Goal: Check status: Check status

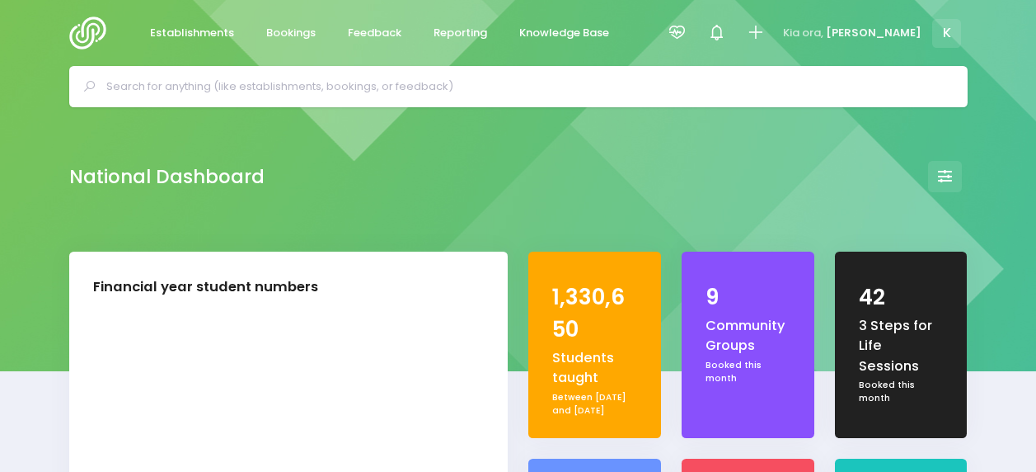
select select "5"
click at [687, 35] on icon at bounding box center [677, 32] width 19 height 19
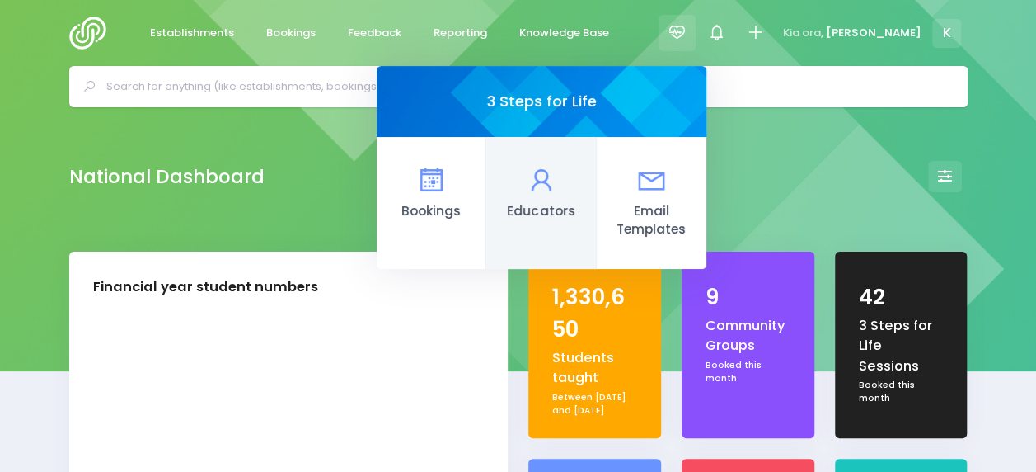
click at [557, 190] on icon at bounding box center [541, 180] width 32 height 32
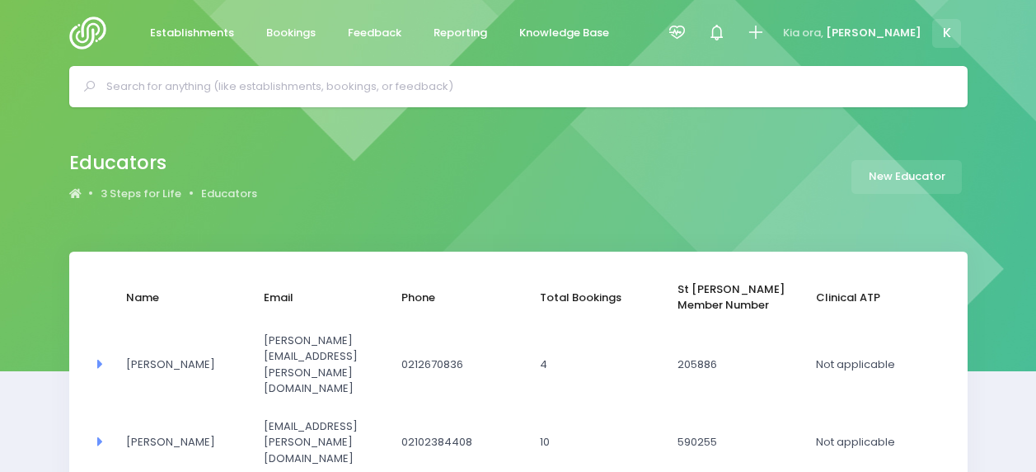
select select "20"
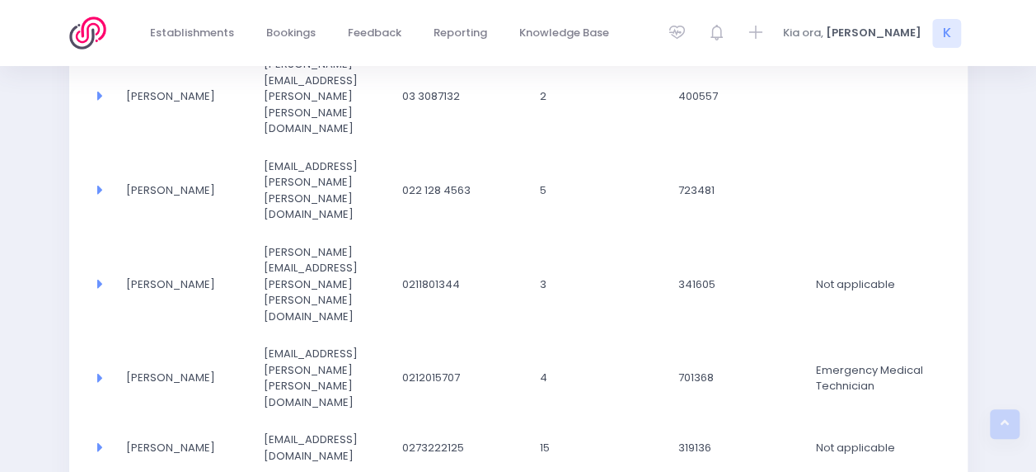
scroll to position [1068, 0]
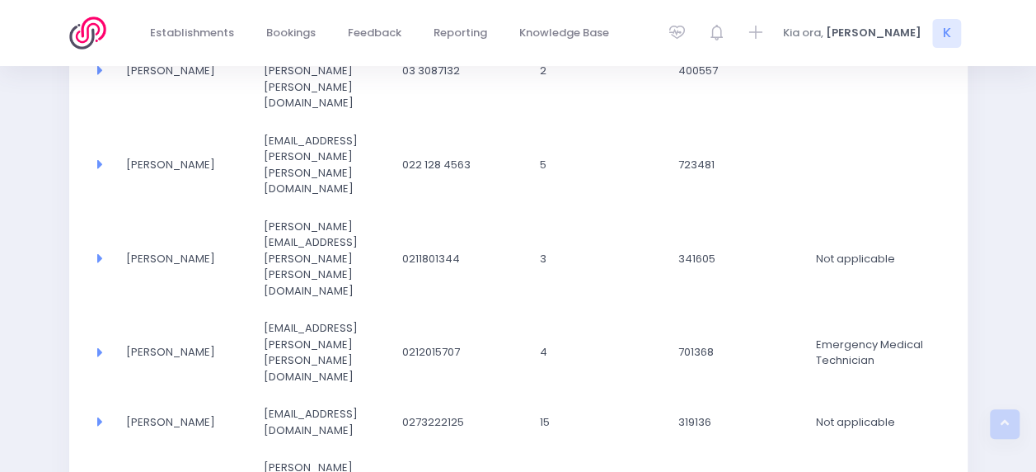
select select "20"
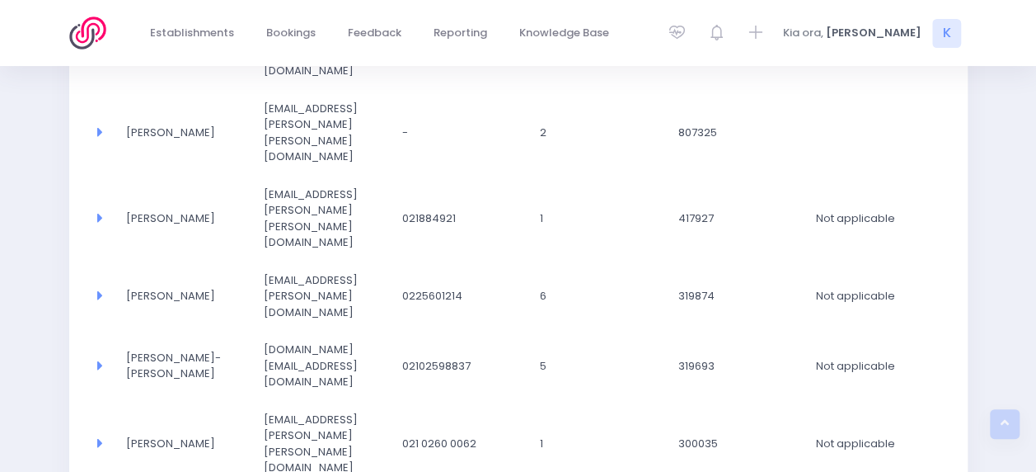
select select "20"
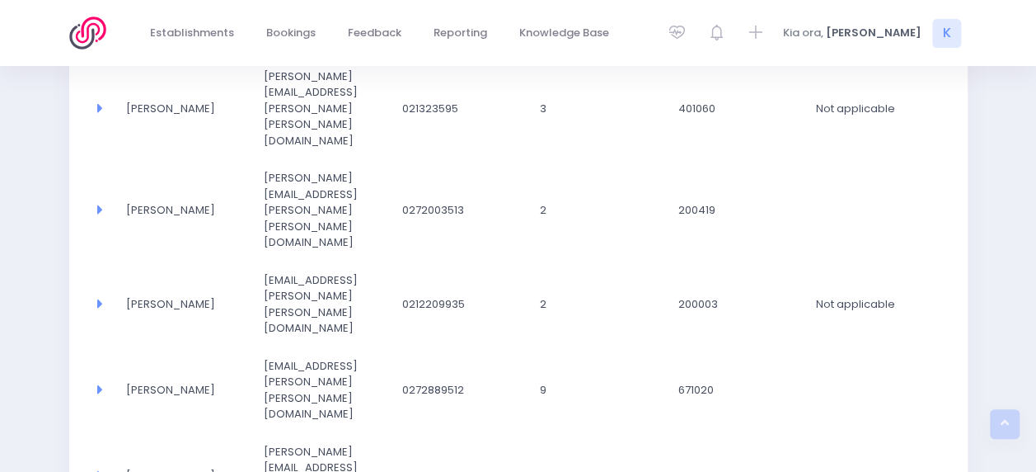
select select "20"
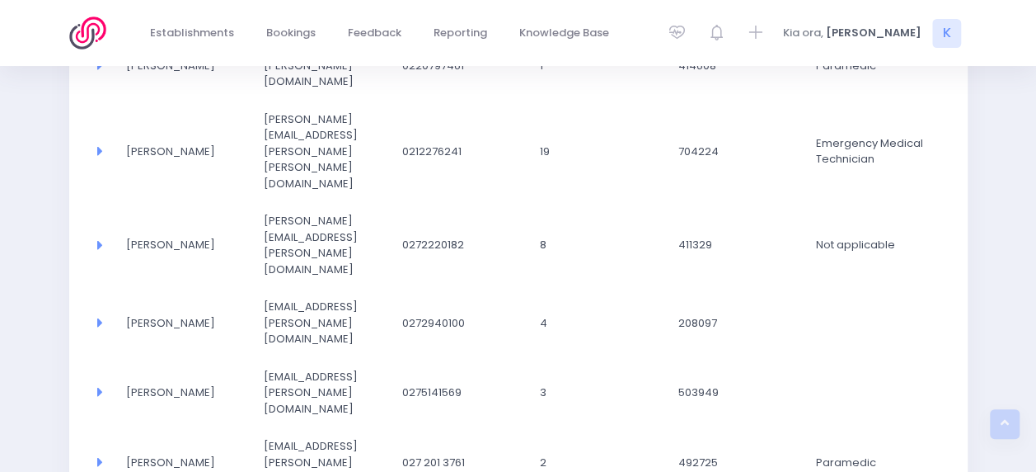
select select "20"
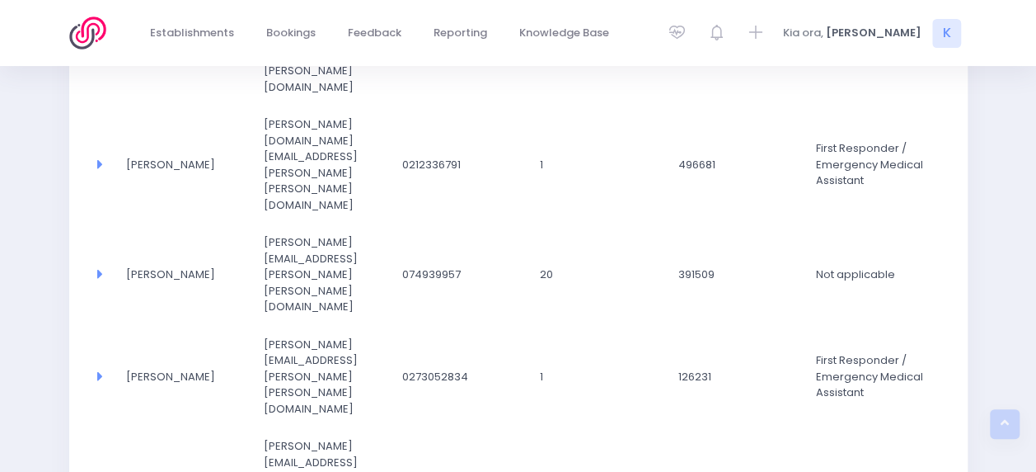
select select "20"
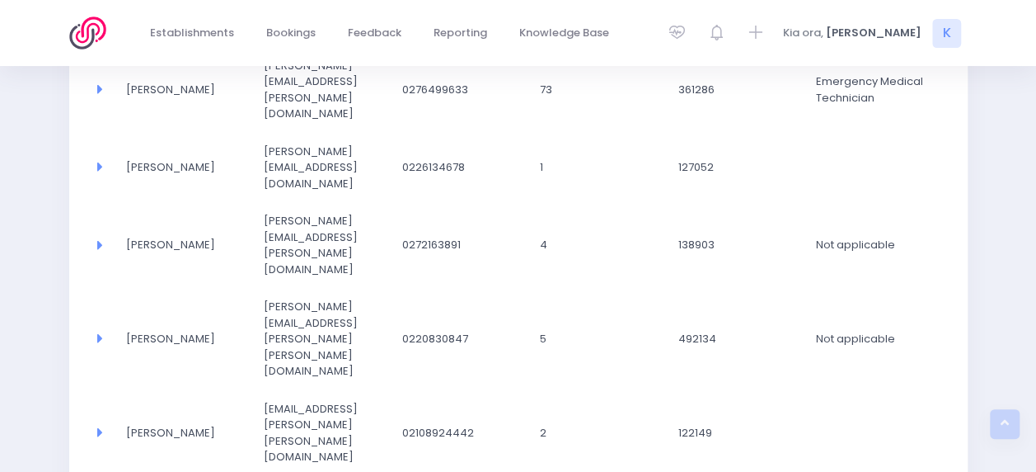
scroll to position [1037, 0]
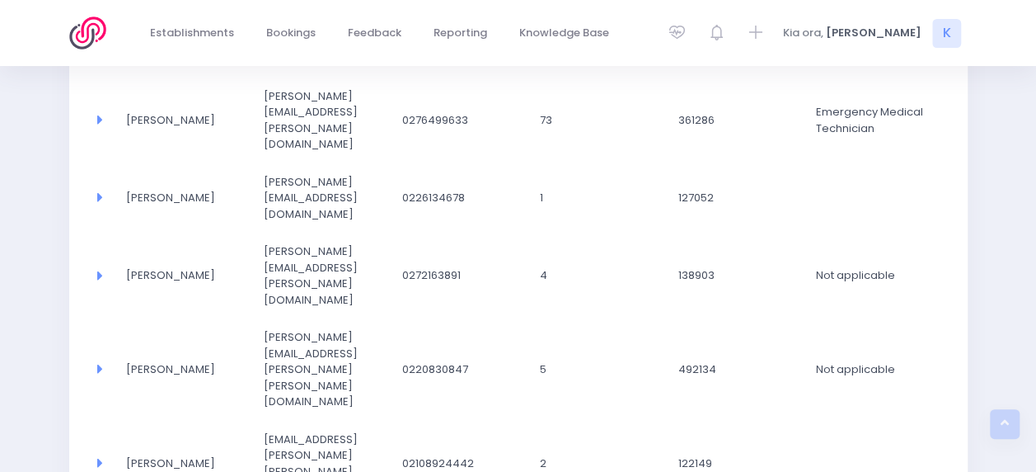
click at [310, 378] on div "Name Email Phone Total Bookings St John Member Number Clinical ATP Primary Posi…" at bounding box center [518, 110] width 899 height 1792
select select "20"
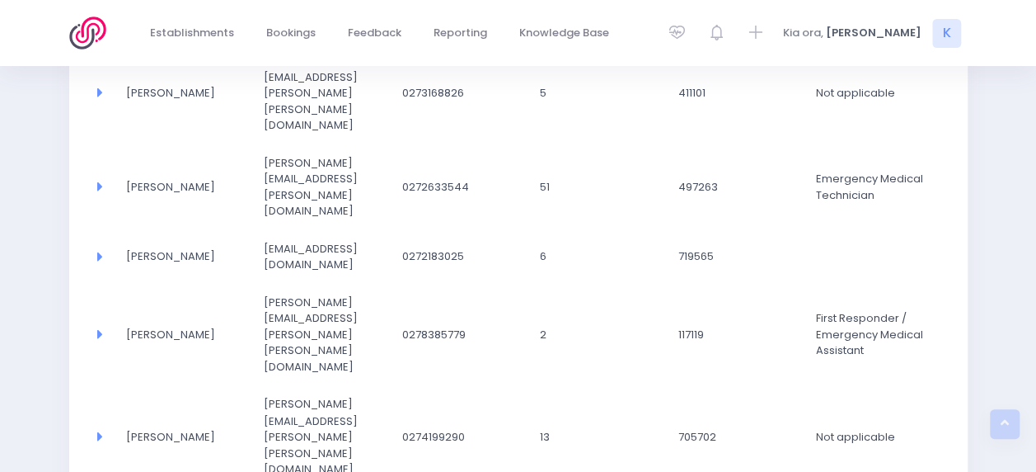
scroll to position [1132, 0]
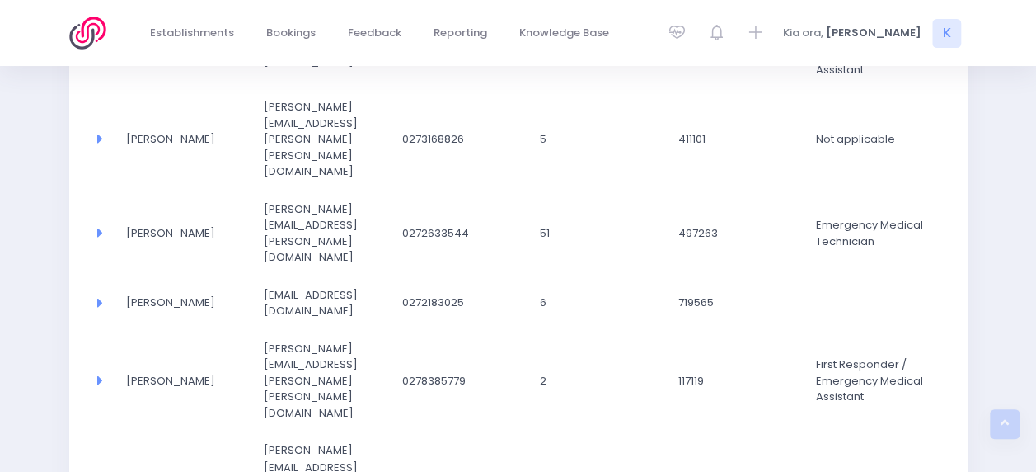
select select "20"
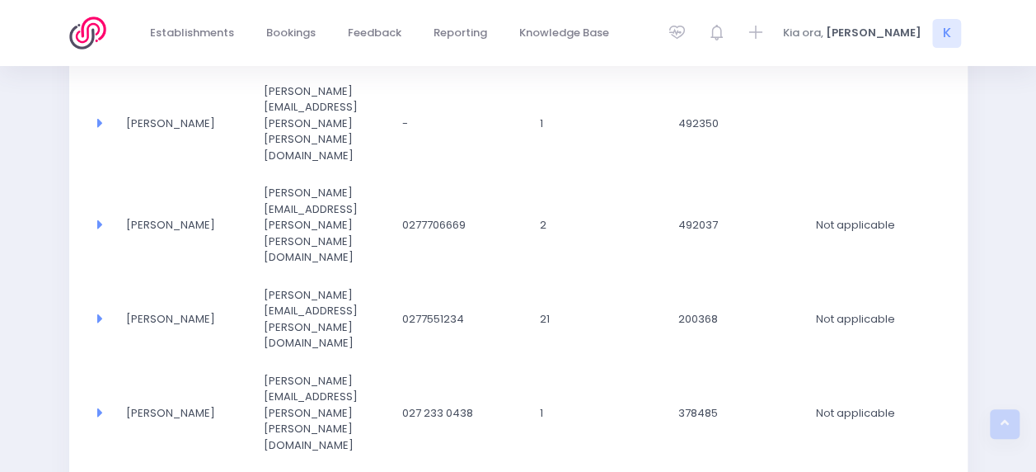
select select "20"
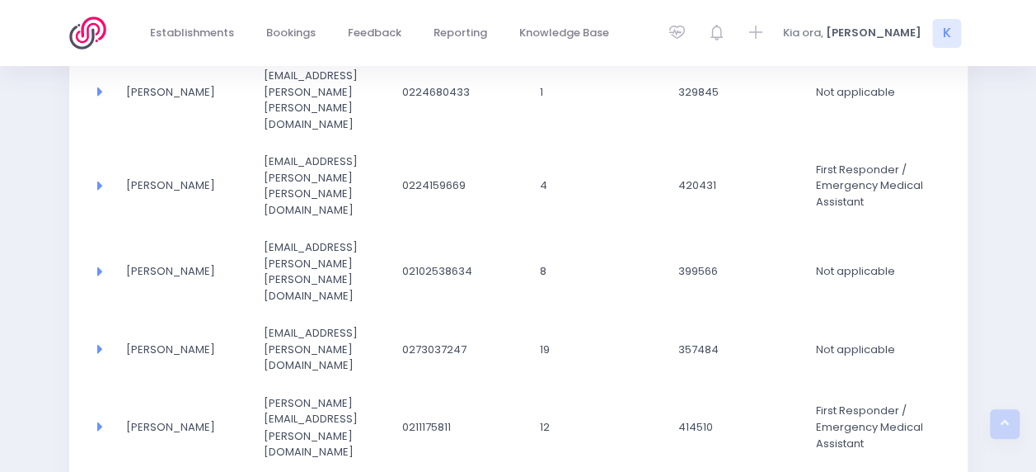
scroll to position [869, 0]
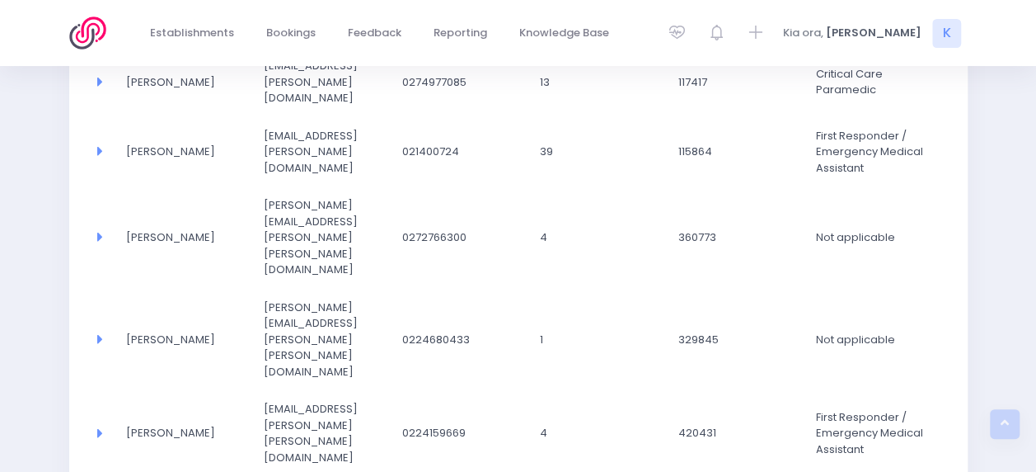
click at [89, 168] on div "Name Email Phone Total Bookings St John Member Number Clinical ATP Primary Posi…" at bounding box center [518, 367] width 899 height 1970
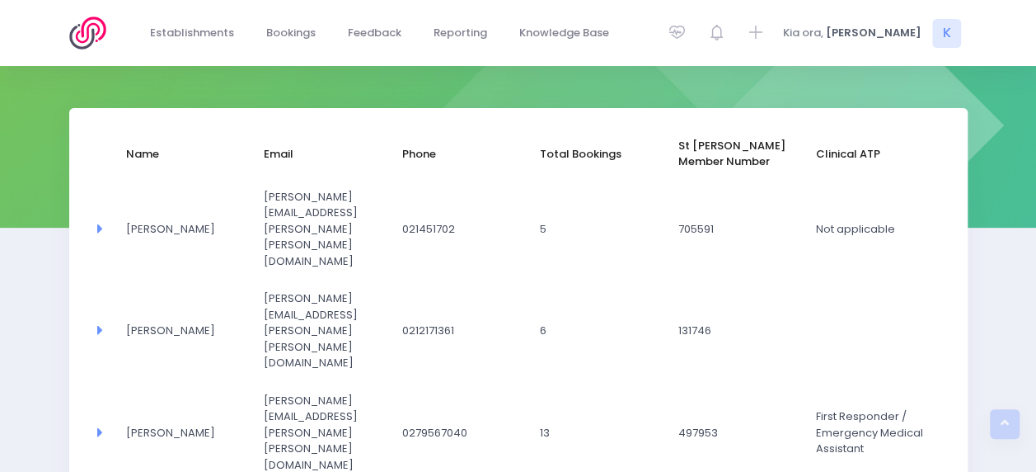
scroll to position [0, 0]
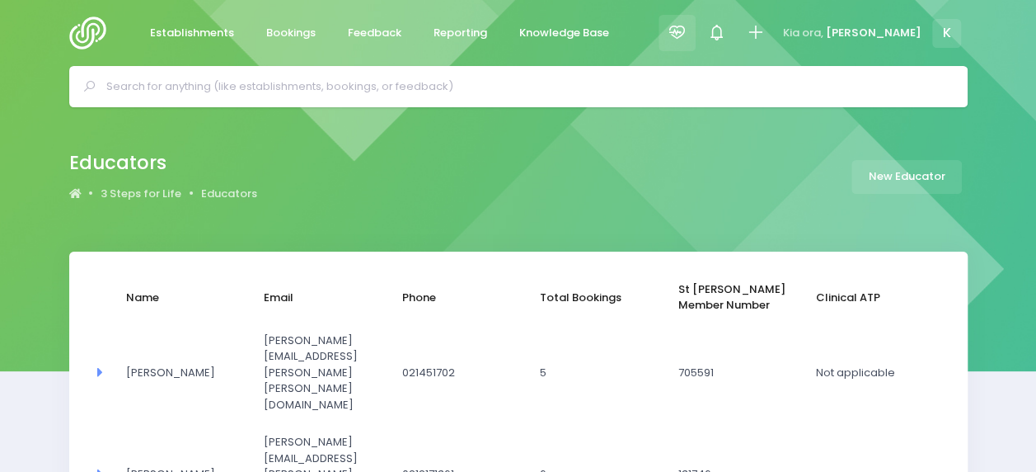
click at [687, 35] on icon at bounding box center [677, 32] width 19 height 19
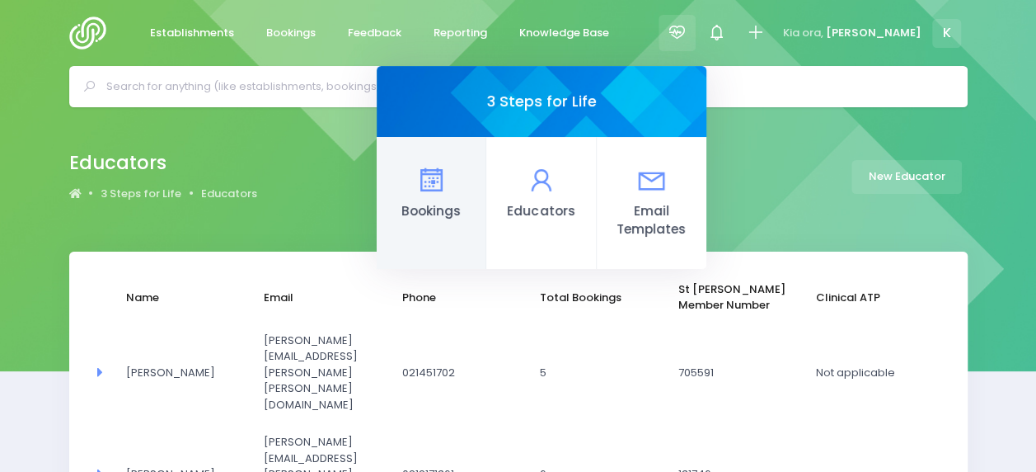
click at [472, 215] on span "Bookings" at bounding box center [431, 211] width 82 height 19
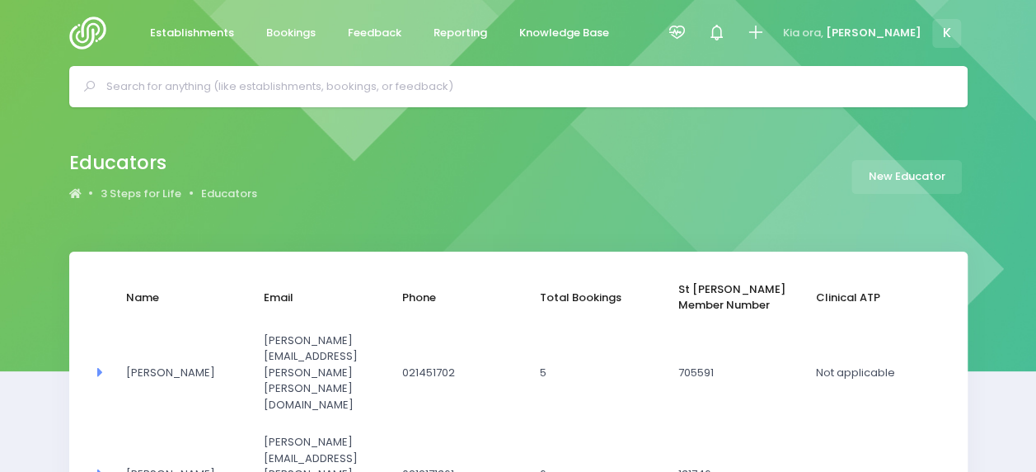
click at [149, 190] on span "3 Steps for Life" at bounding box center [141, 194] width 81 height 16
click at [687, 38] on icon at bounding box center [677, 32] width 19 height 19
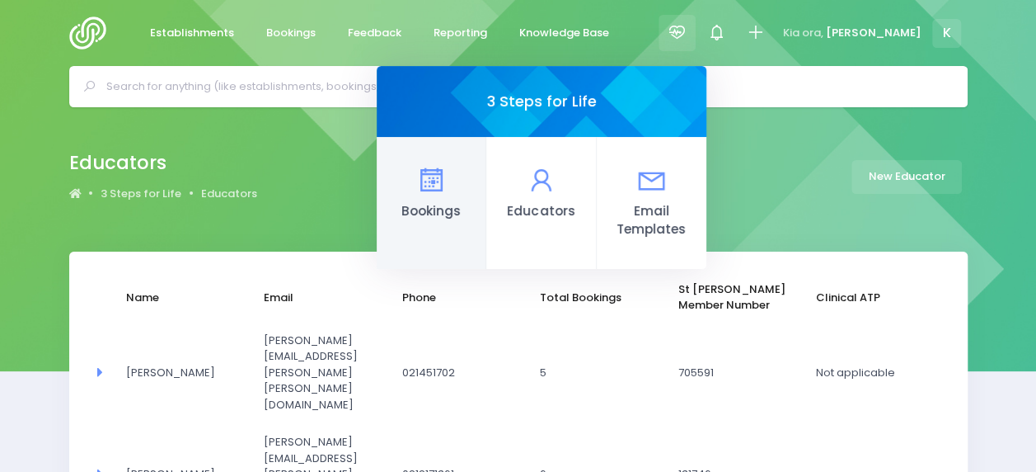
click at [448, 180] on icon at bounding box center [432, 180] width 32 height 32
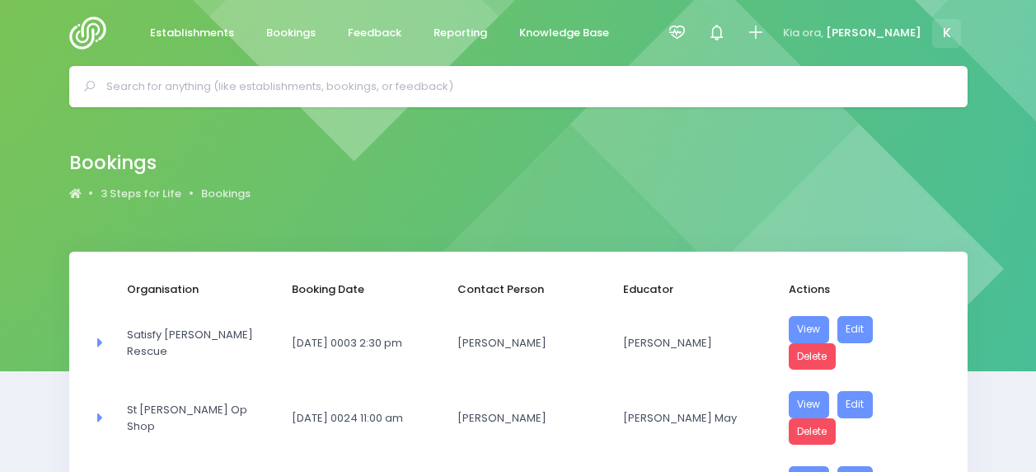
select select "20"
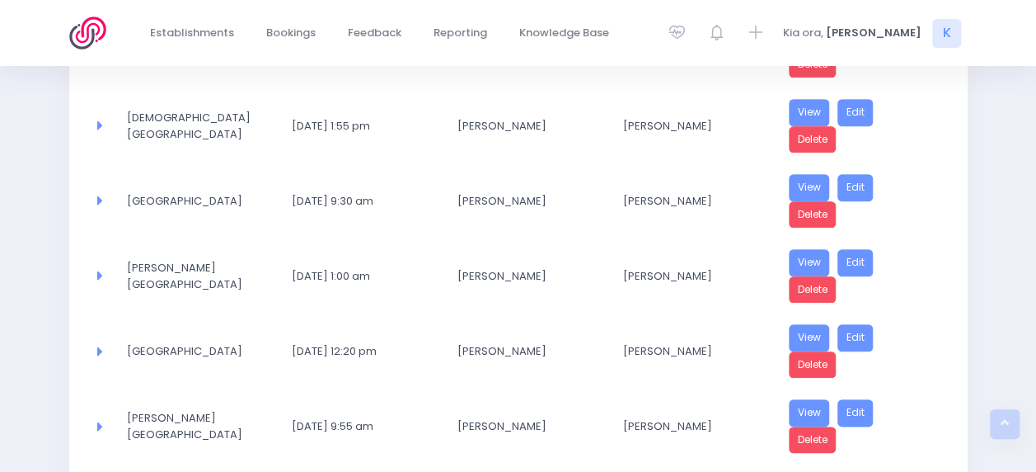
scroll to position [1443, 0]
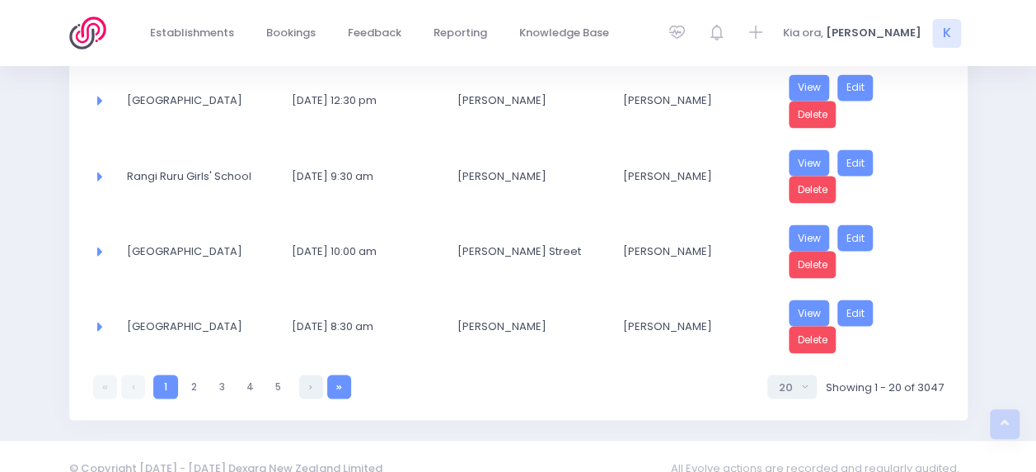
click at [345, 374] on link at bounding box center [339, 386] width 24 height 24
select select "20"
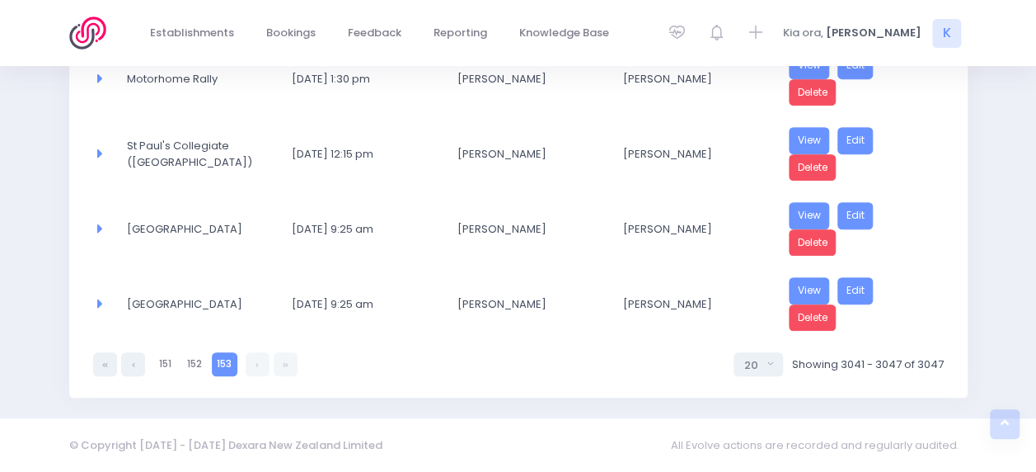
scroll to position [481, 0]
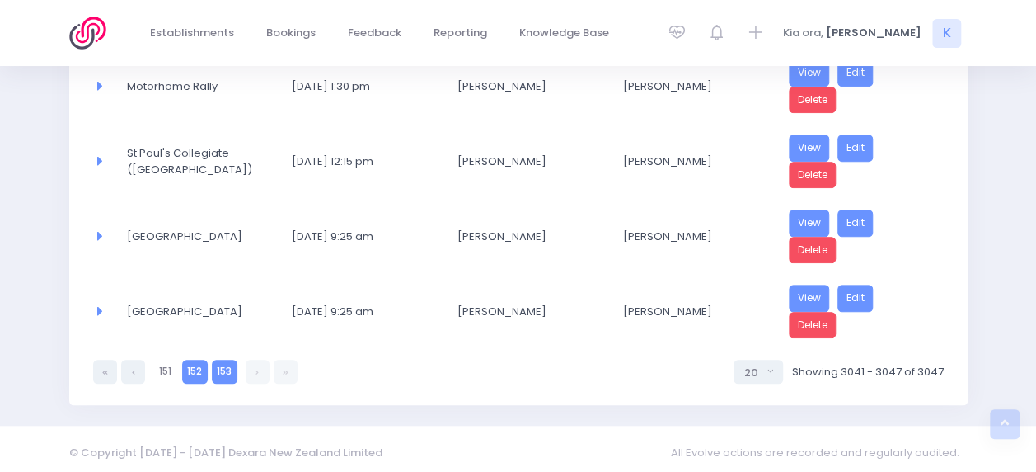
click at [204, 360] on link "152" at bounding box center [195, 371] width 26 height 24
select select "20"
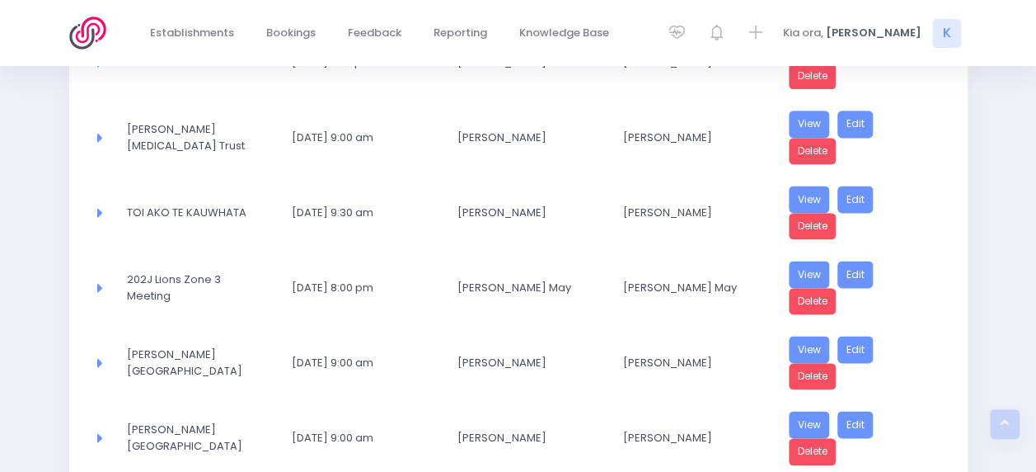
scroll to position [1443, 0]
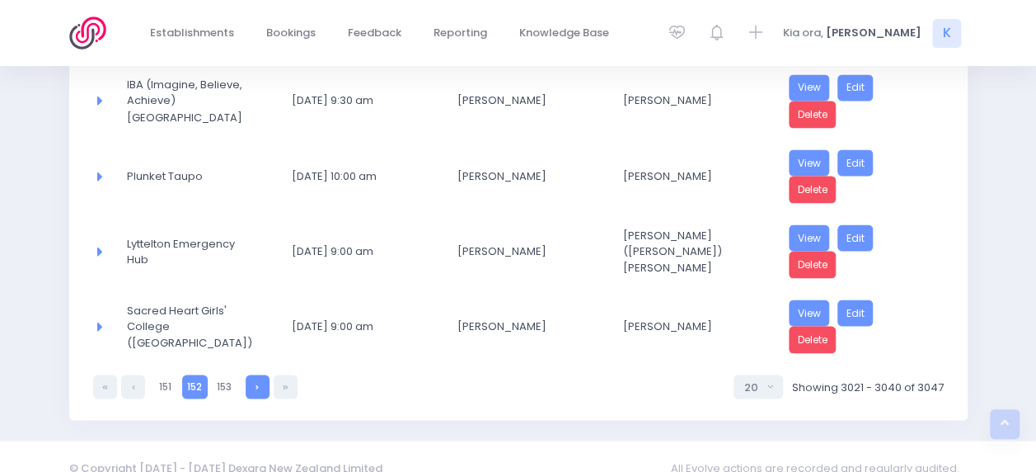
click at [247, 374] on link at bounding box center [258, 386] width 24 height 24
select select "20"
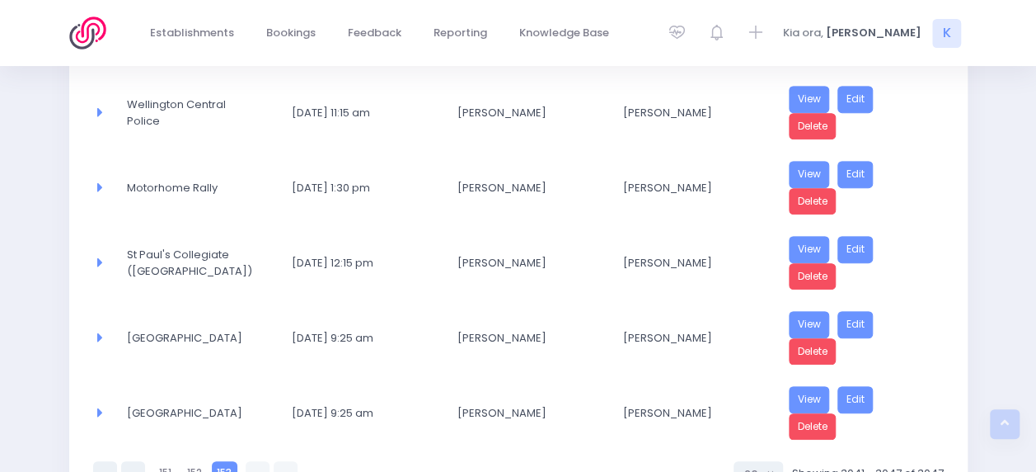
scroll to position [481, 0]
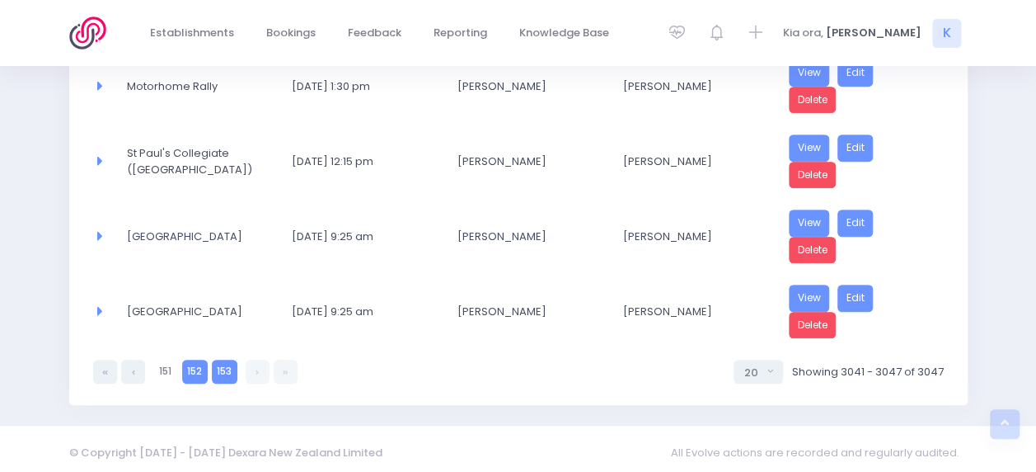
click at [190, 366] on link "152" at bounding box center [195, 371] width 26 height 24
select select "20"
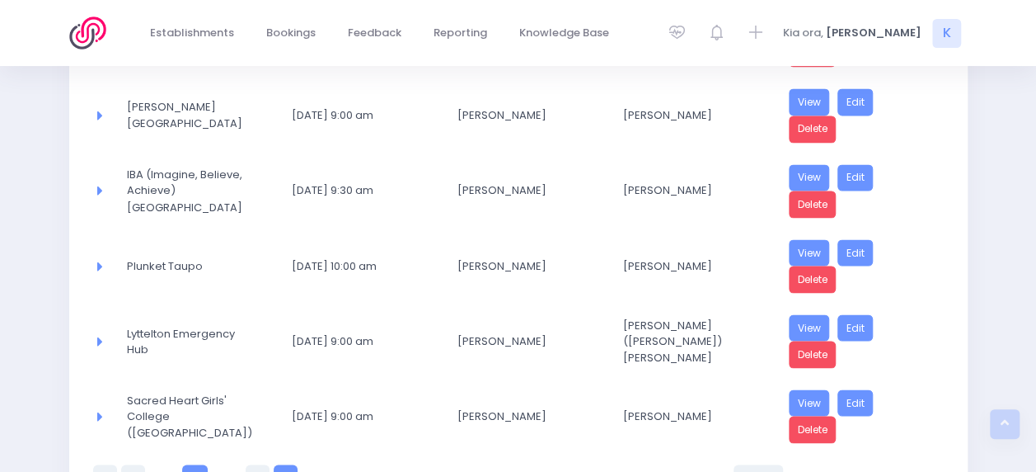
scroll to position [1443, 0]
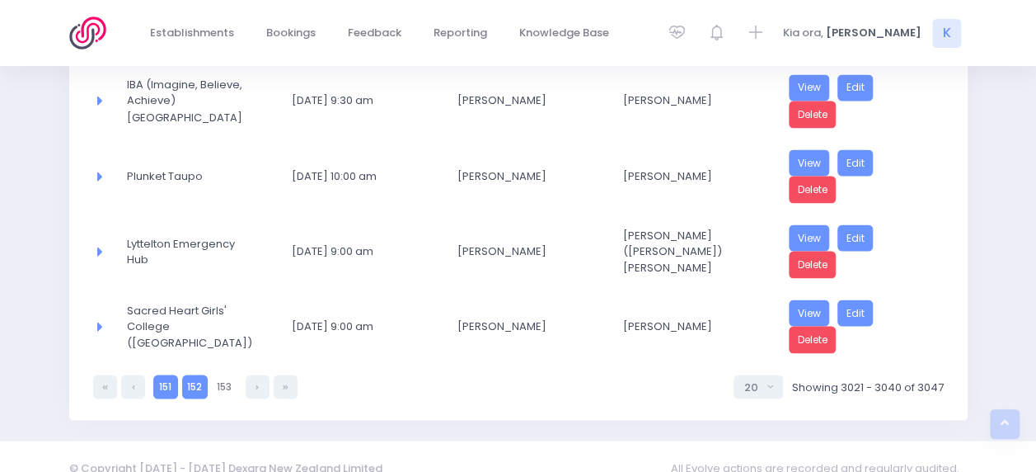
click at [156, 374] on link "151" at bounding box center [165, 386] width 24 height 24
select select "20"
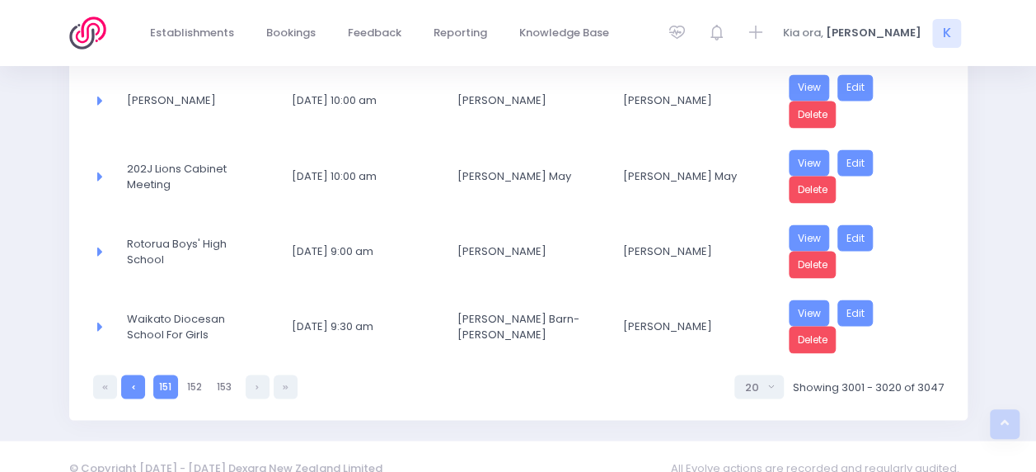
click at [140, 374] on link at bounding box center [133, 386] width 24 height 24
select select "20"
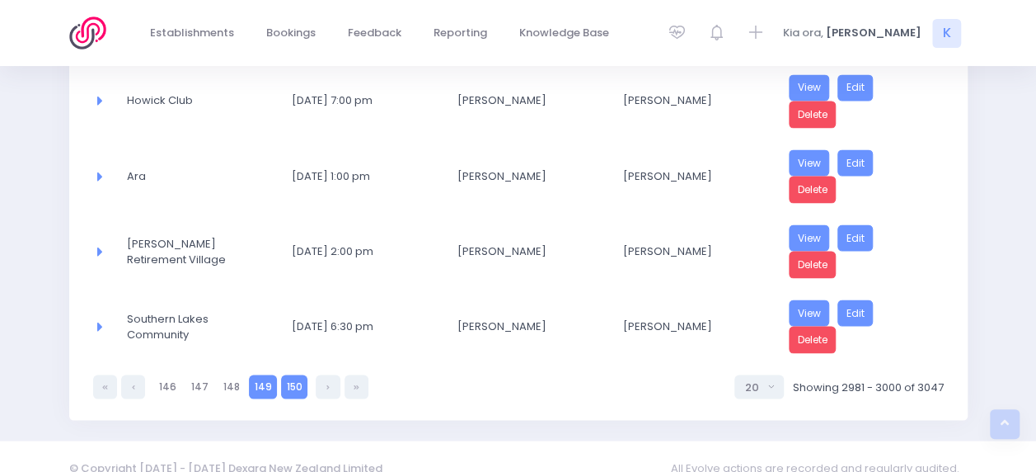
click at [260, 374] on link "149" at bounding box center [263, 386] width 28 height 24
select select "20"
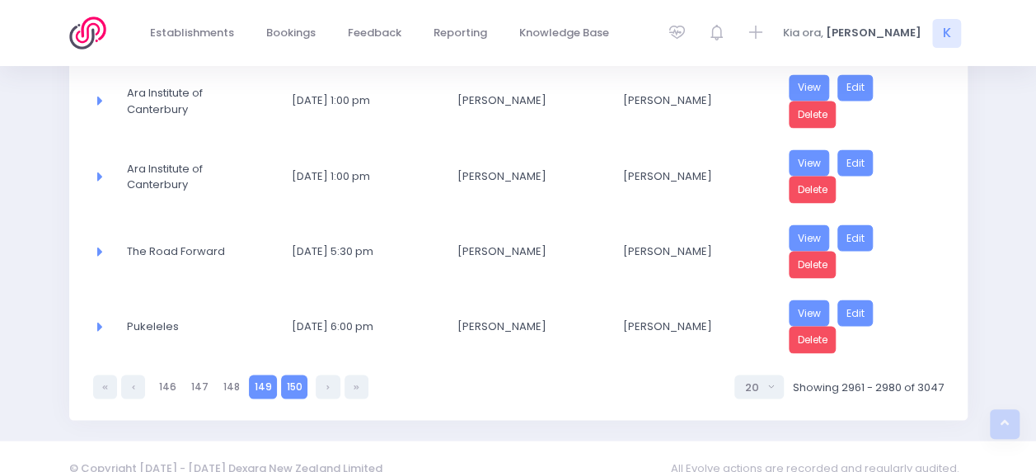
click at [290, 374] on link "150" at bounding box center [294, 386] width 26 height 24
select select "20"
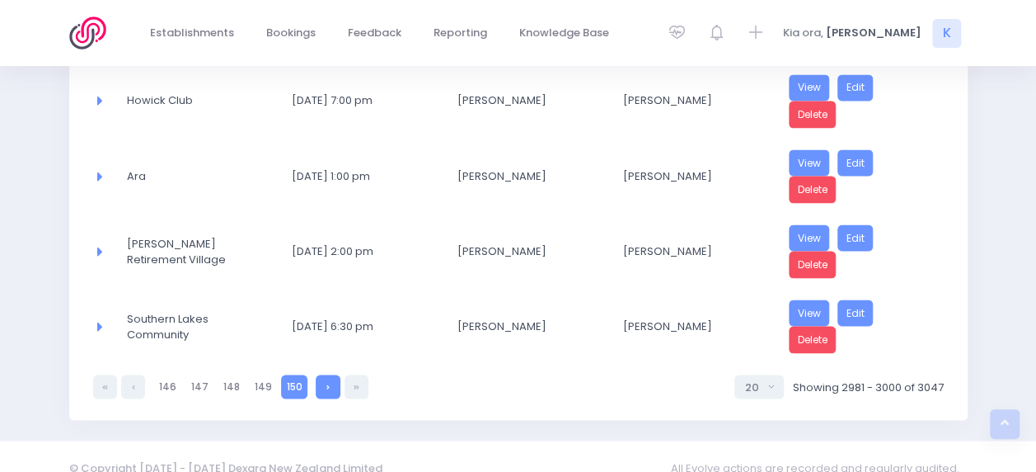
click at [319, 374] on link at bounding box center [328, 386] width 24 height 24
select select "20"
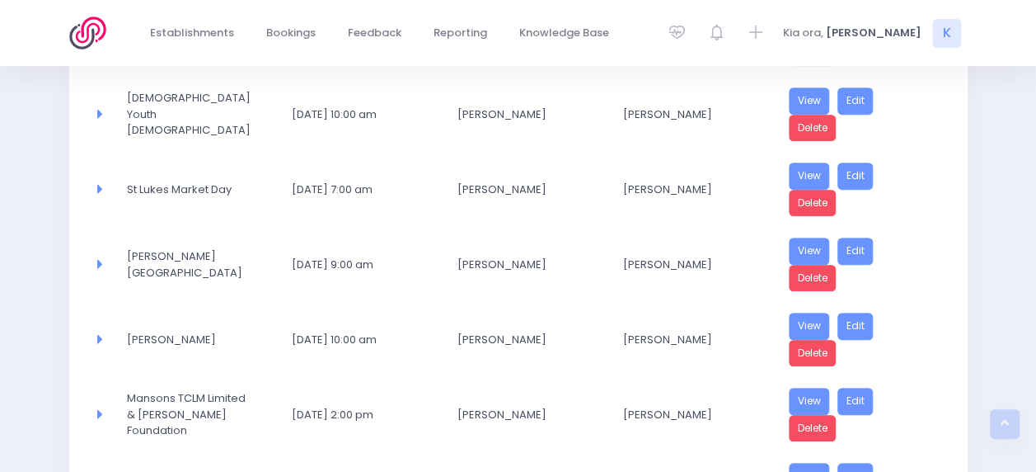
scroll to position [371, 0]
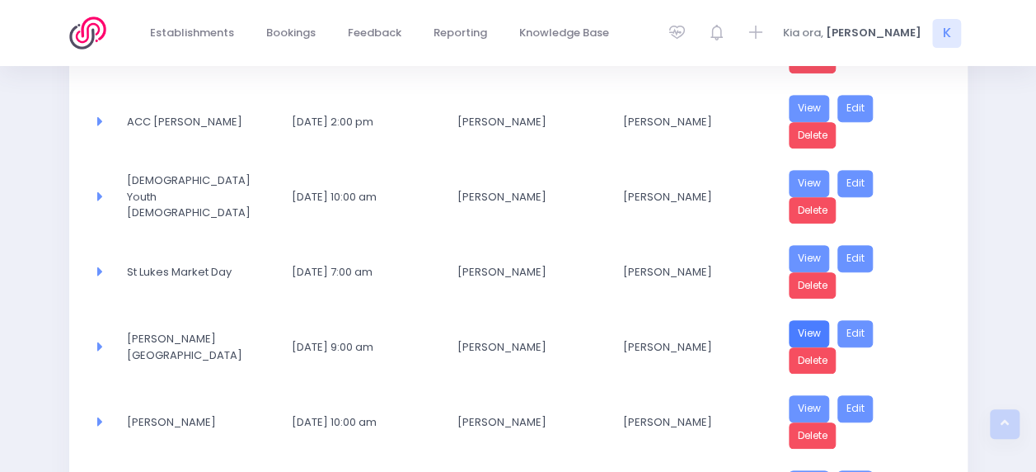
click at [798, 322] on link "View" at bounding box center [809, 333] width 41 height 27
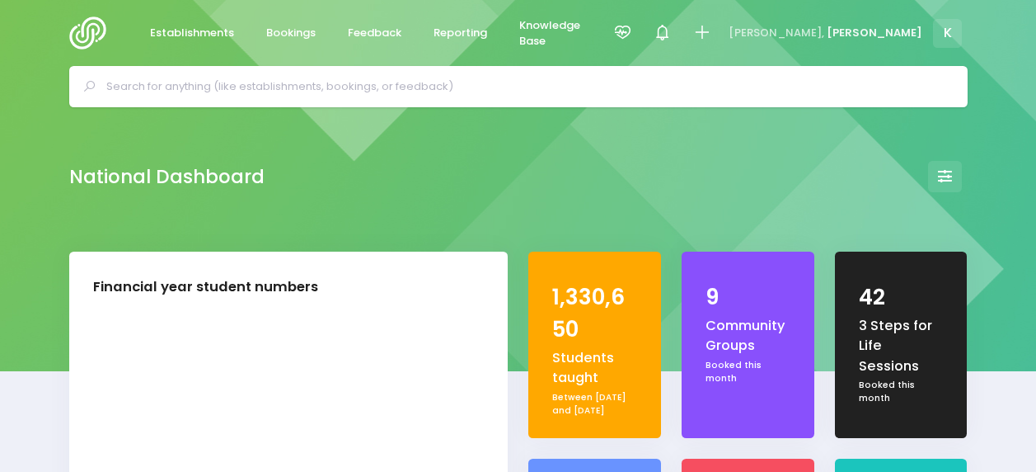
select select "5"
click at [632, 35] on icon at bounding box center [622, 32] width 19 height 19
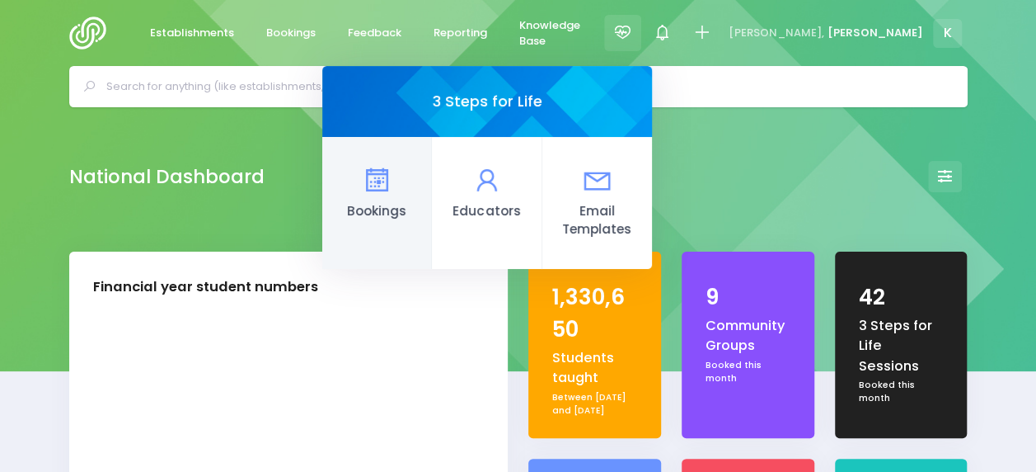
click at [432, 200] on link "Bookings" at bounding box center [377, 203] width 110 height 132
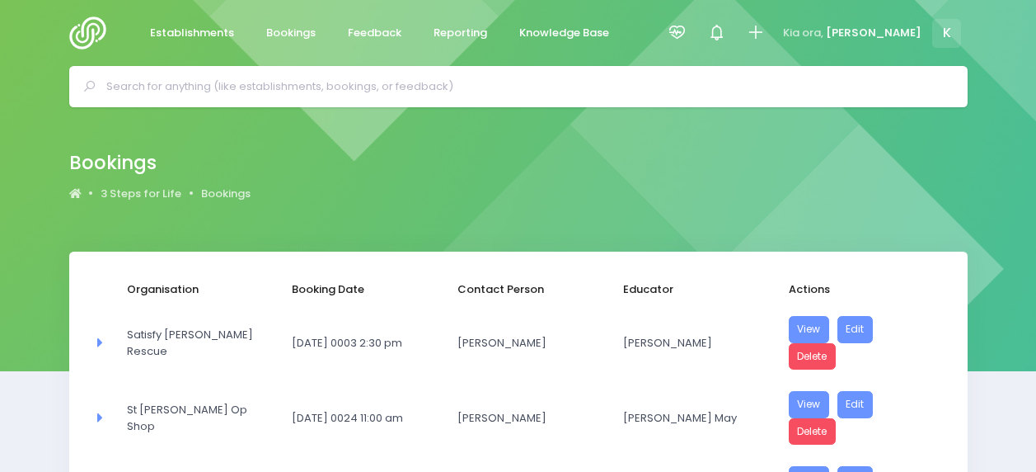
select select "20"
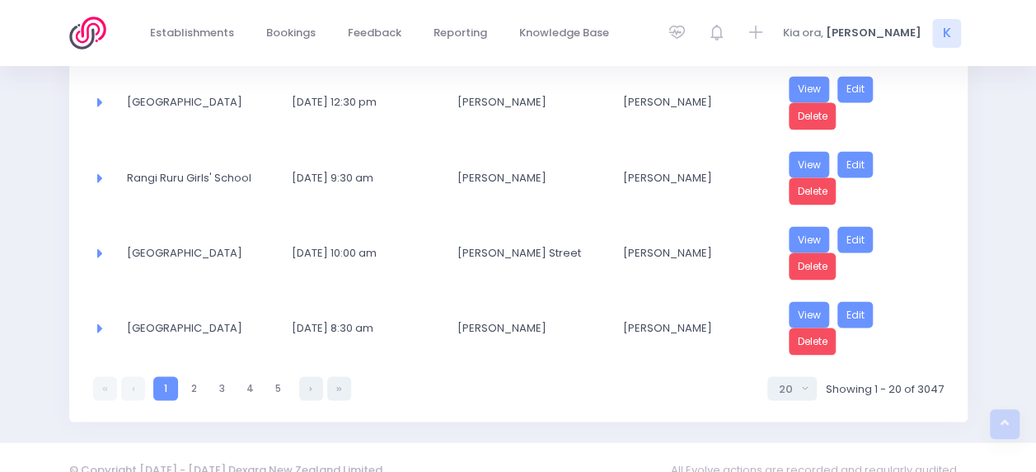
scroll to position [1443, 0]
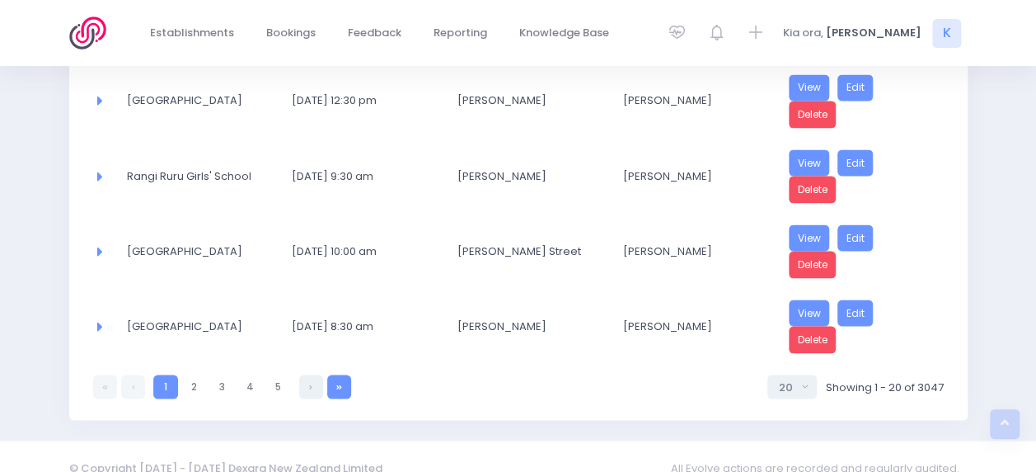
click at [340, 374] on link at bounding box center [339, 386] width 24 height 24
select select "20"
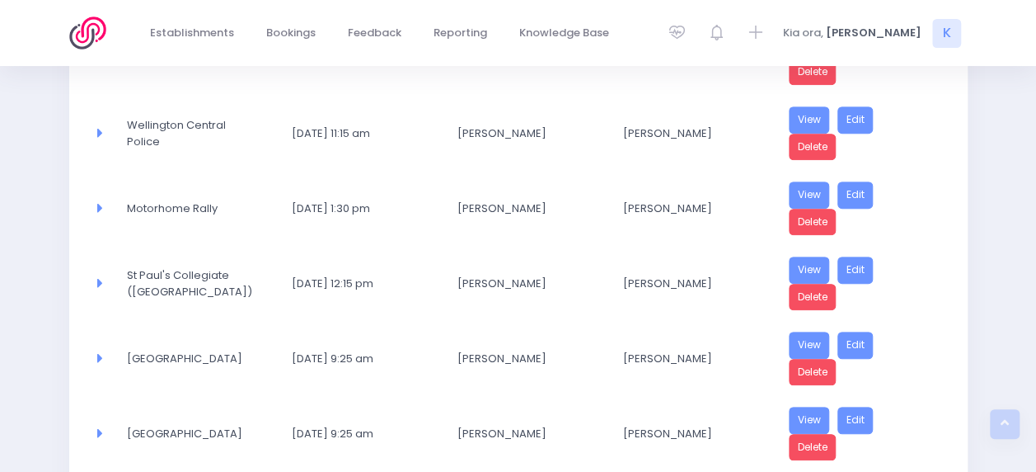
scroll to position [481, 0]
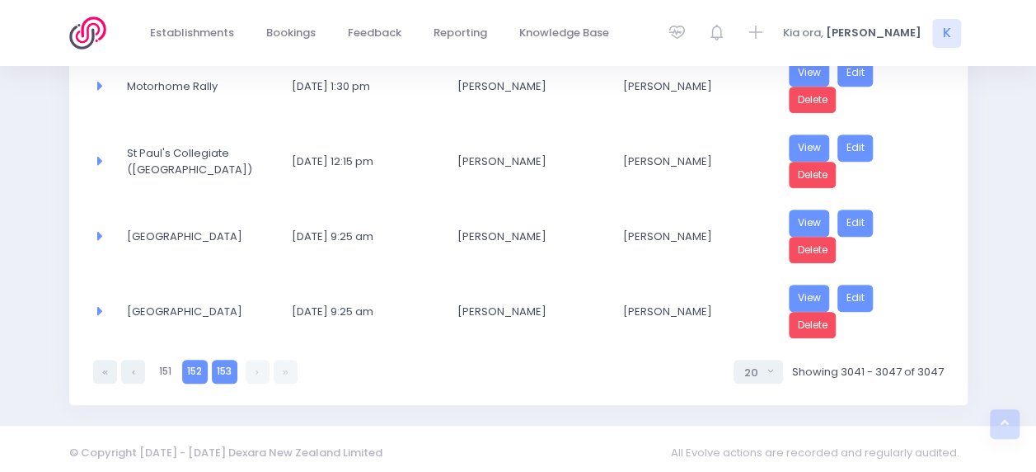
click at [199, 366] on link "152" at bounding box center [195, 371] width 26 height 24
select select "20"
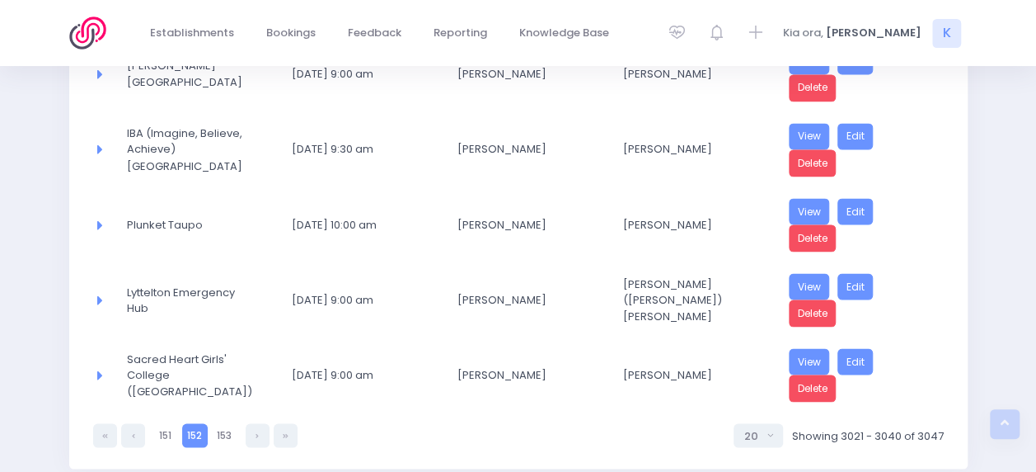
scroll to position [1443, 0]
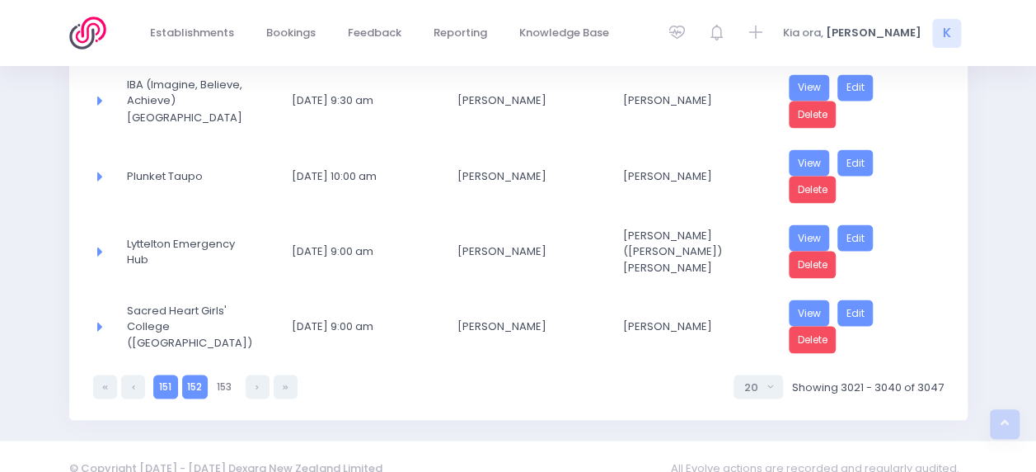
click at [172, 374] on link "151" at bounding box center [165, 386] width 24 height 24
select select "20"
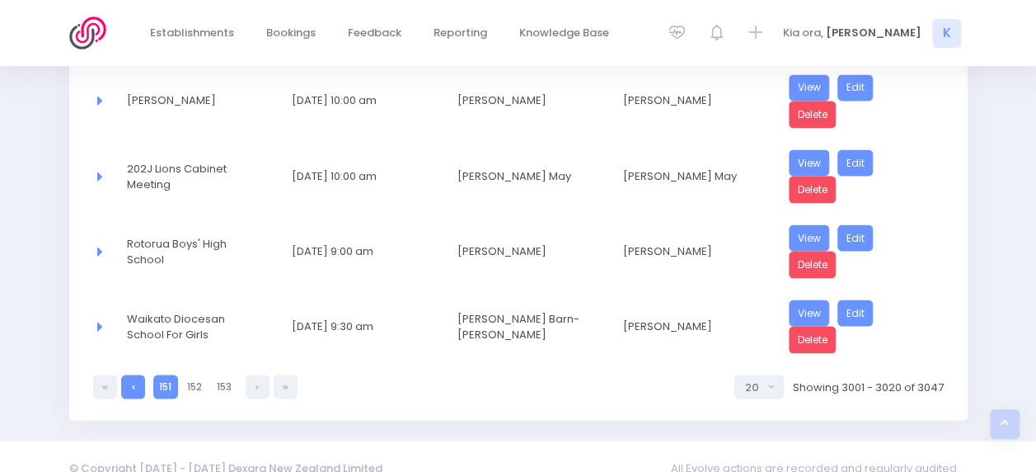
click at [141, 374] on link at bounding box center [133, 386] width 24 height 24
select select "20"
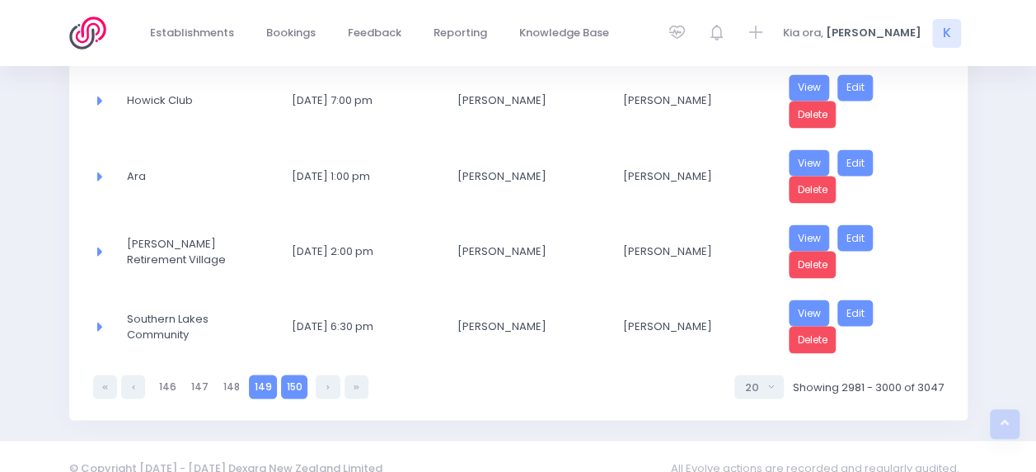
click at [255, 374] on link "149" at bounding box center [263, 386] width 28 height 24
select select "20"
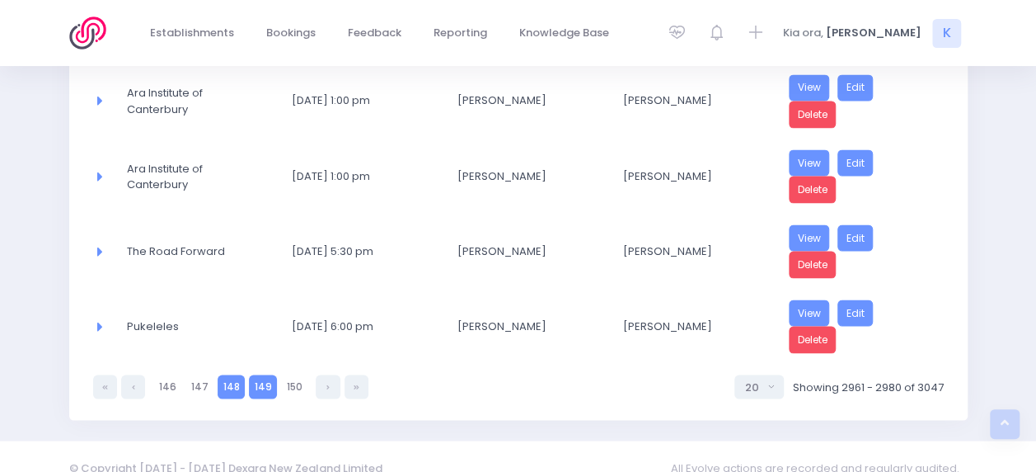
click at [227, 374] on link "148" at bounding box center [231, 386] width 27 height 24
select select "20"
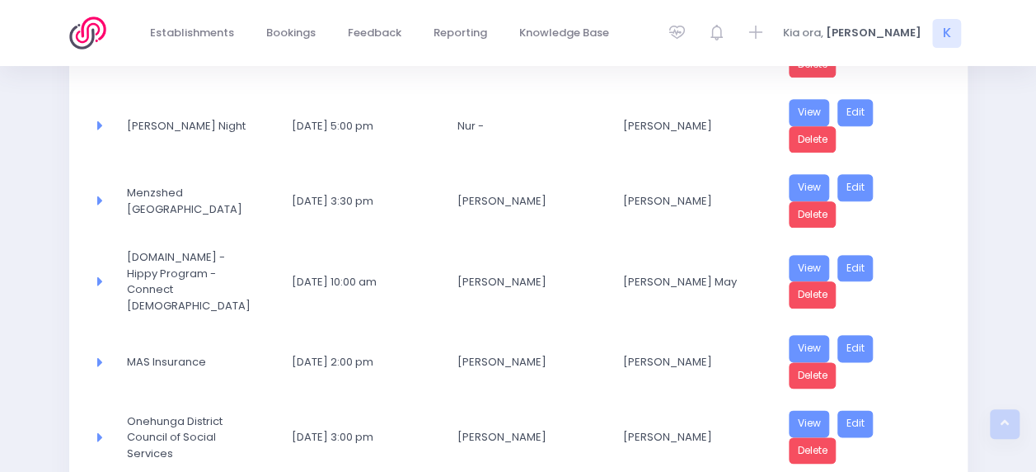
scroll to position [783, 0]
